Goal: Information Seeking & Learning: Understand process/instructions

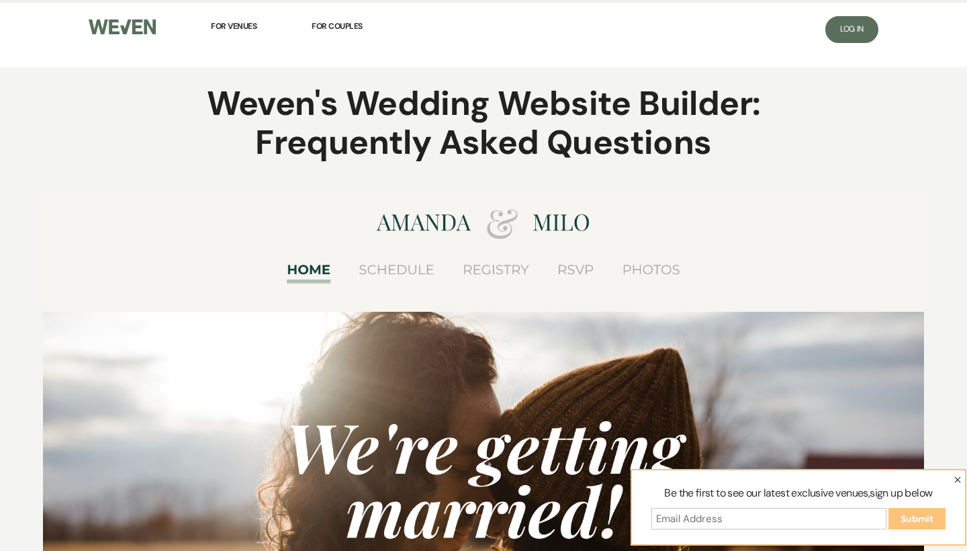
click at [578, 266] on figure at bounding box center [483, 459] width 881 height 537
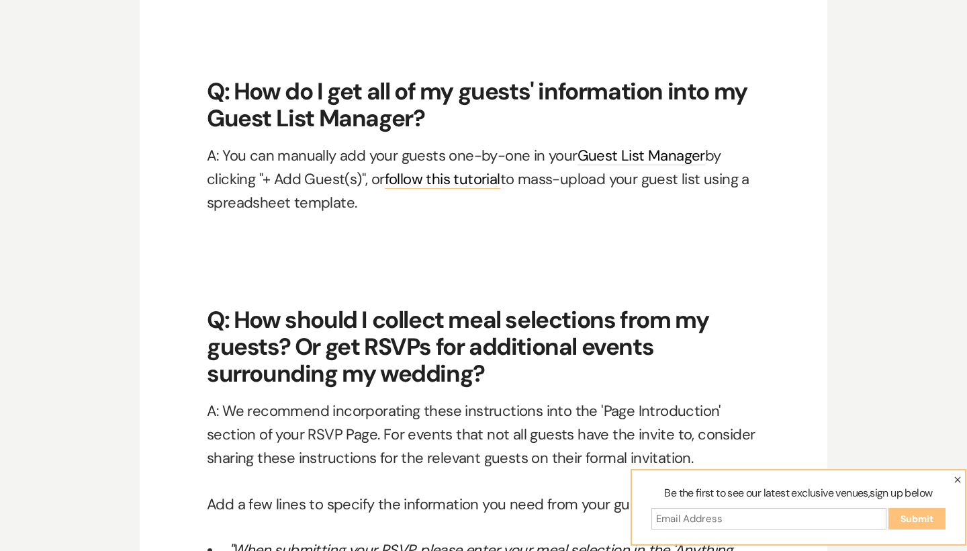
scroll to position [6776, 0]
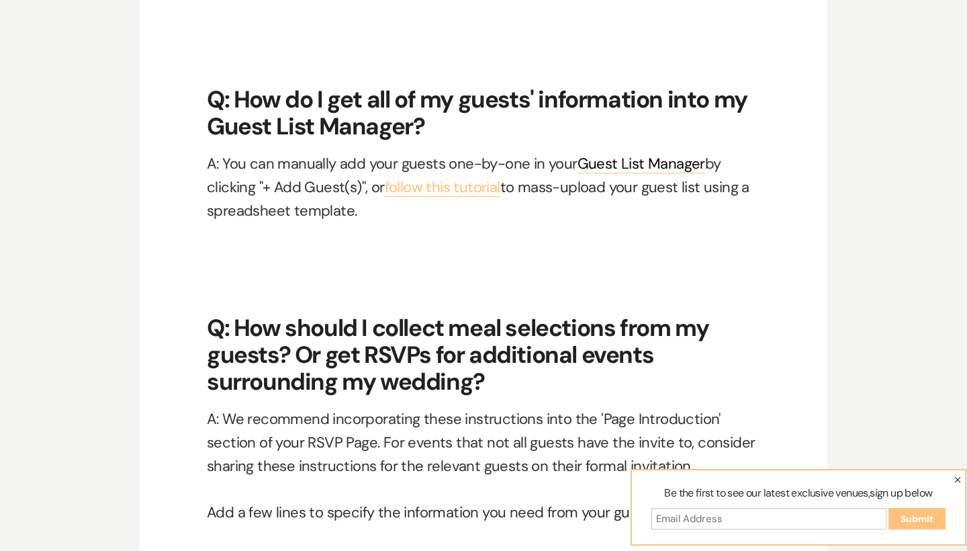
click at [471, 177] on link "follow this tutorial" at bounding box center [443, 186] width 116 height 19
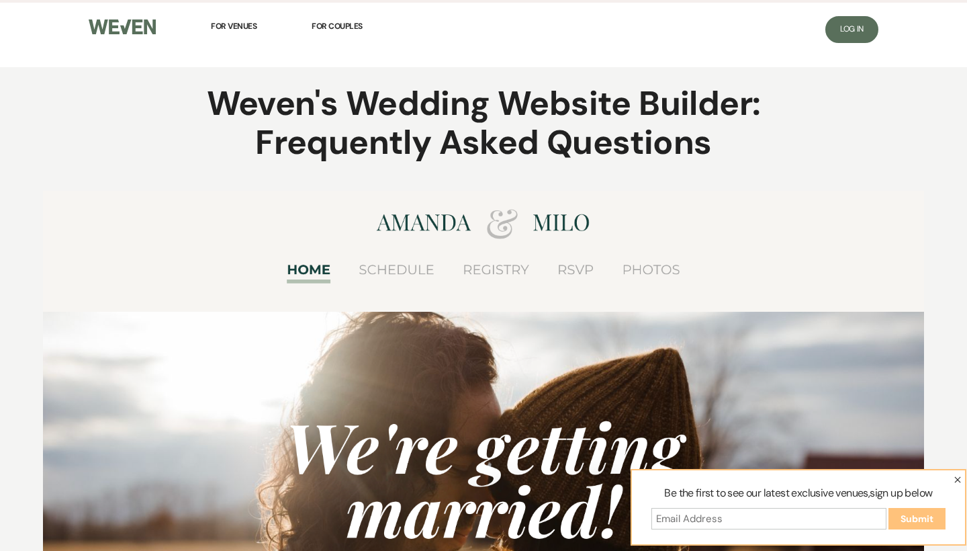
scroll to position [0, 0]
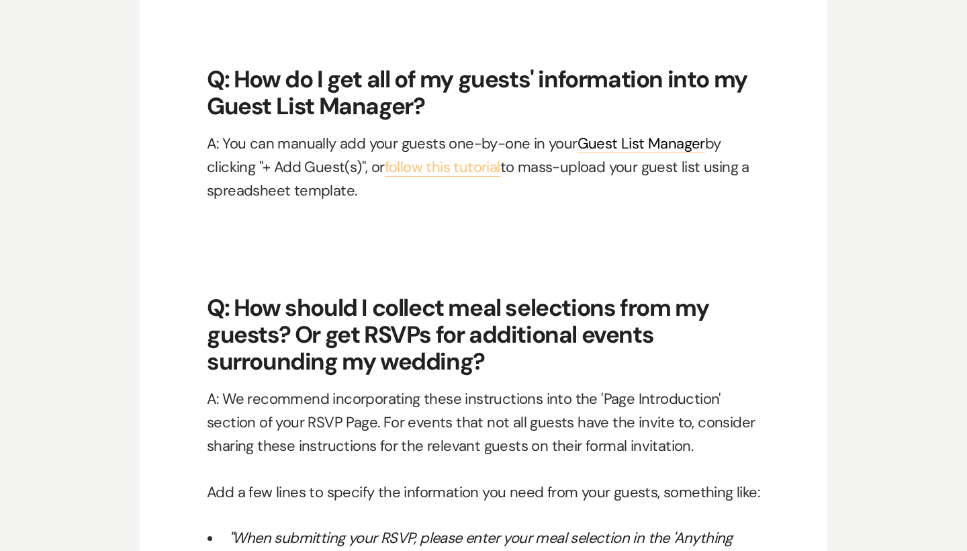
click at [473, 157] on link "follow this tutorial" at bounding box center [443, 166] width 116 height 19
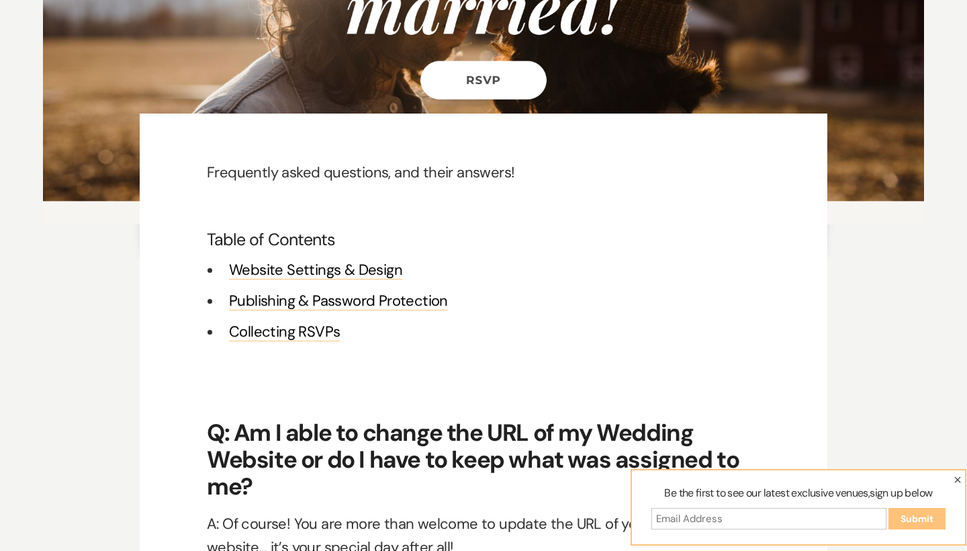
scroll to position [506, 0]
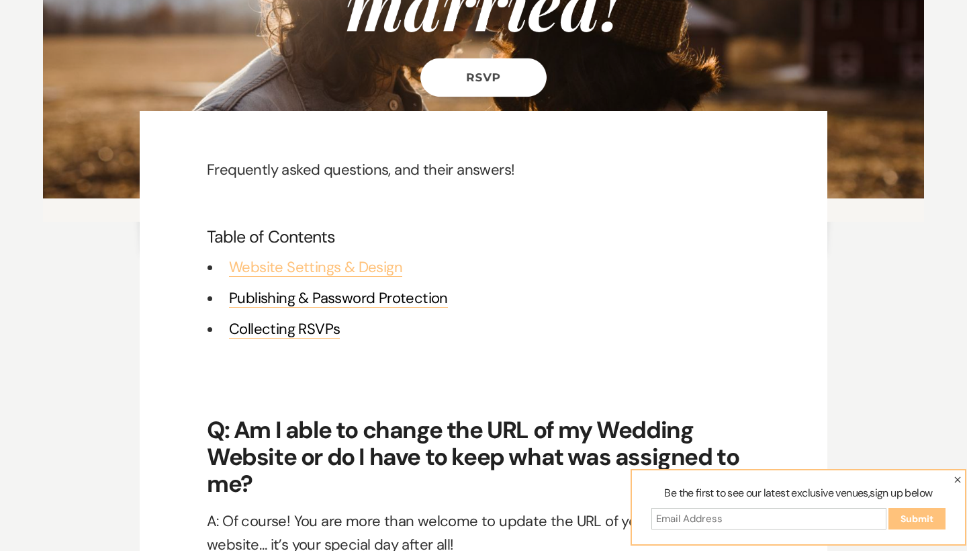
click at [351, 266] on link "Website Settings & Design" at bounding box center [315, 266] width 173 height 19
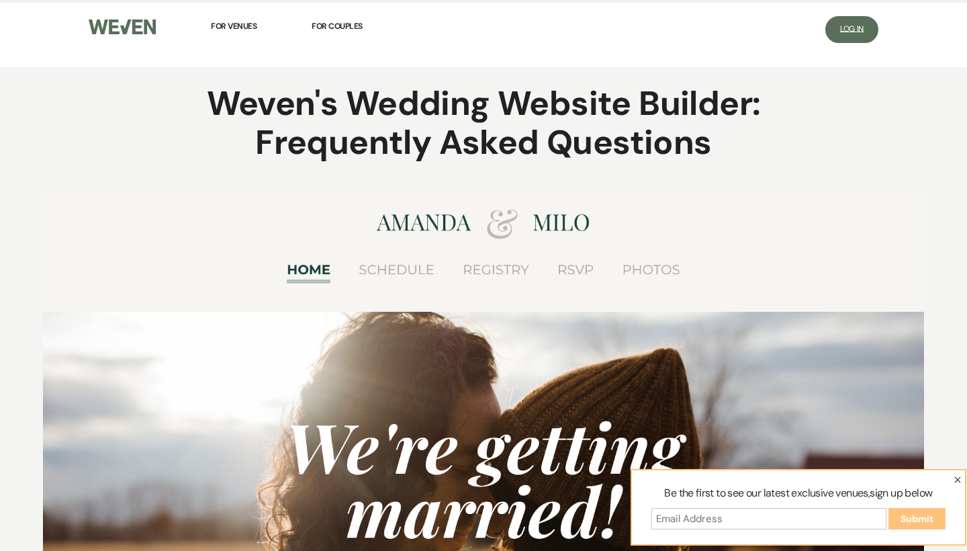
click at [857, 30] on span "Log In" at bounding box center [852, 29] width 24 height 11
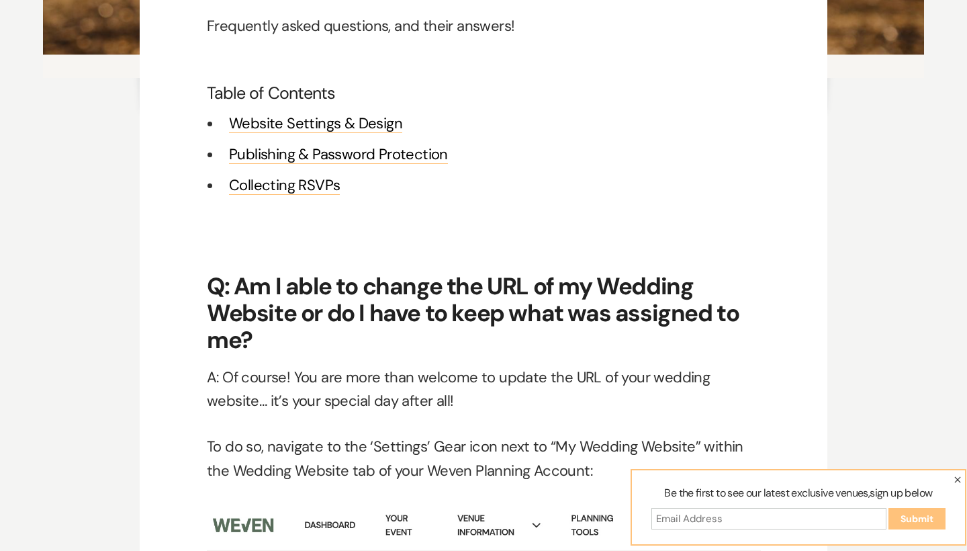
scroll to position [649, 0]
click at [300, 182] on link "Collecting RSVPs" at bounding box center [284, 185] width 111 height 19
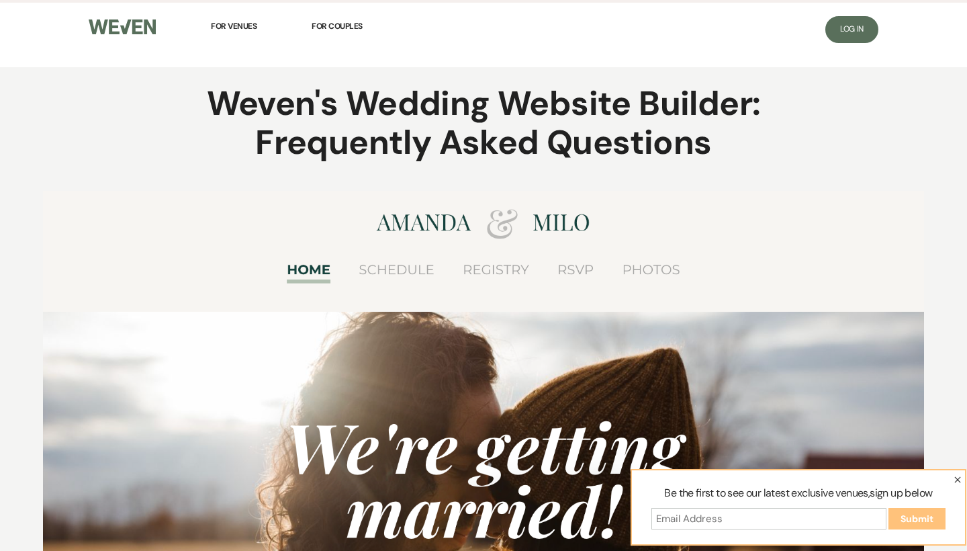
scroll to position [0, 0]
